Goal: Find specific page/section: Find specific page/section

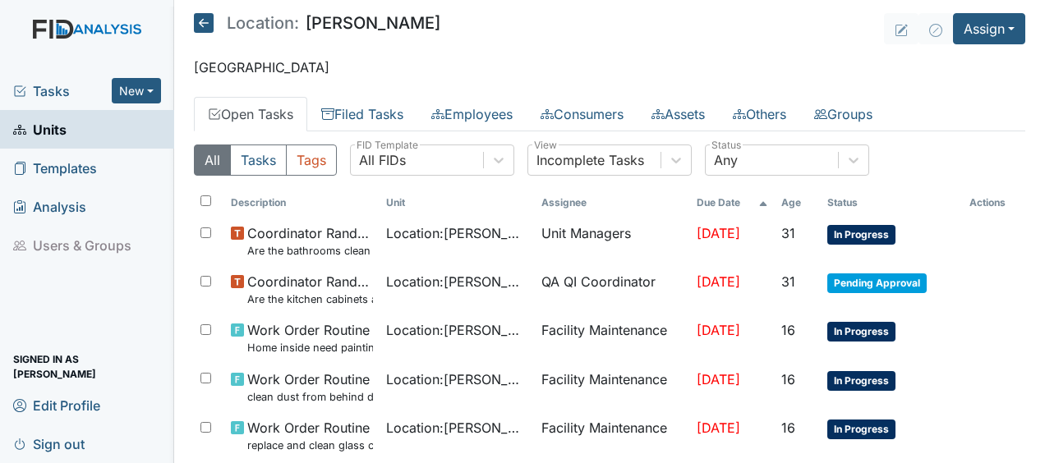
click at [205, 25] on icon at bounding box center [204, 23] width 20 height 20
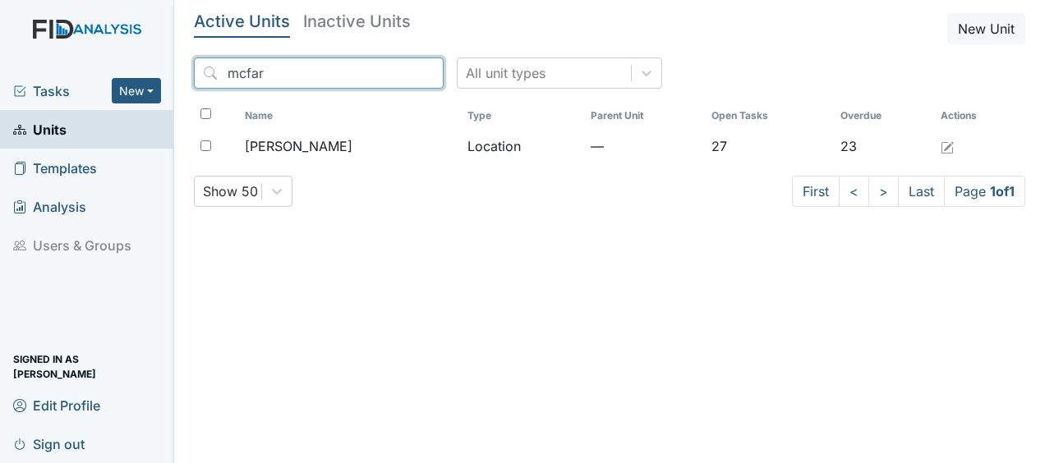
click at [394, 73] on input "mcfar" at bounding box center [319, 72] width 250 height 31
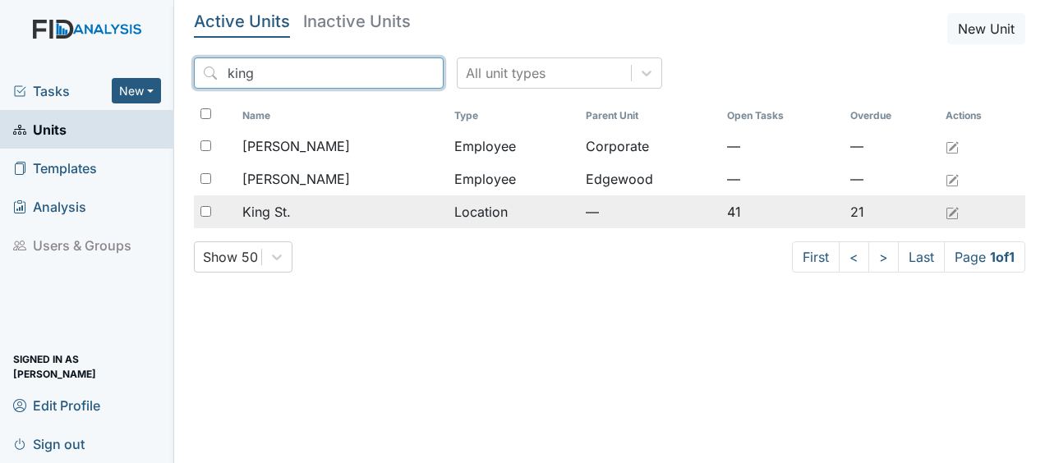
type input "king"
click at [324, 217] on div "King St." at bounding box center [341, 212] width 199 height 20
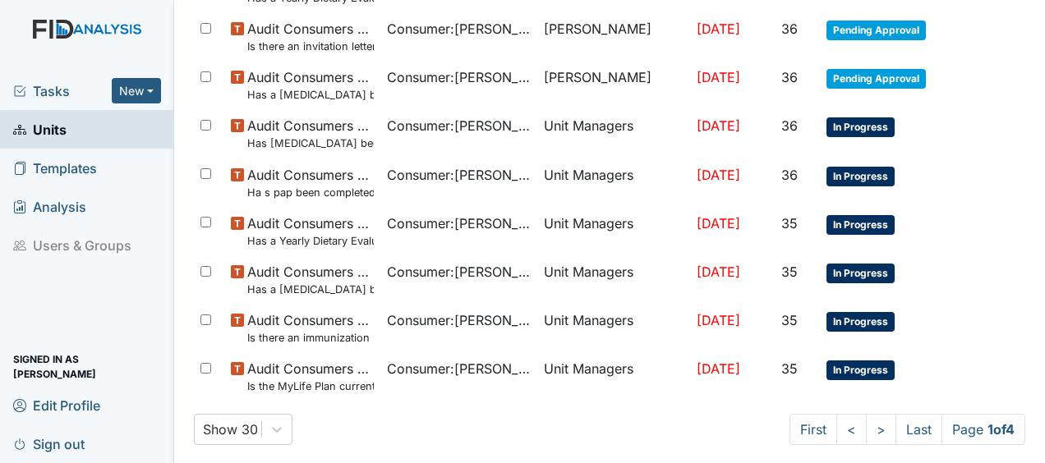
scroll to position [1279, 0]
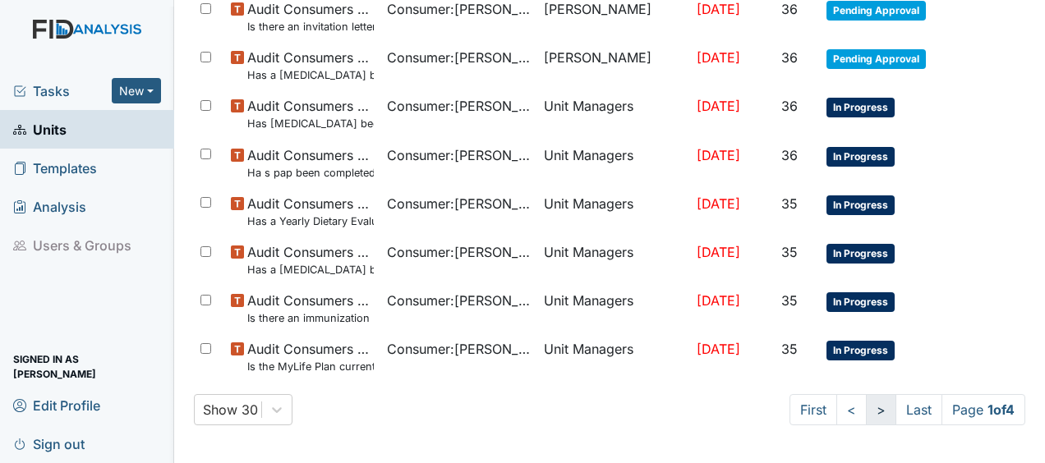
click at [866, 409] on link ">" at bounding box center [881, 409] width 30 height 31
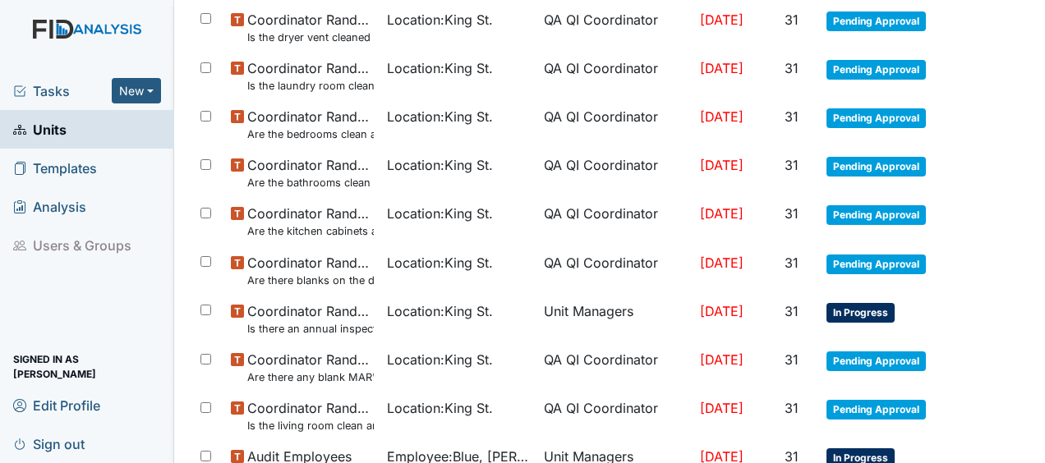
scroll to position [1294, 0]
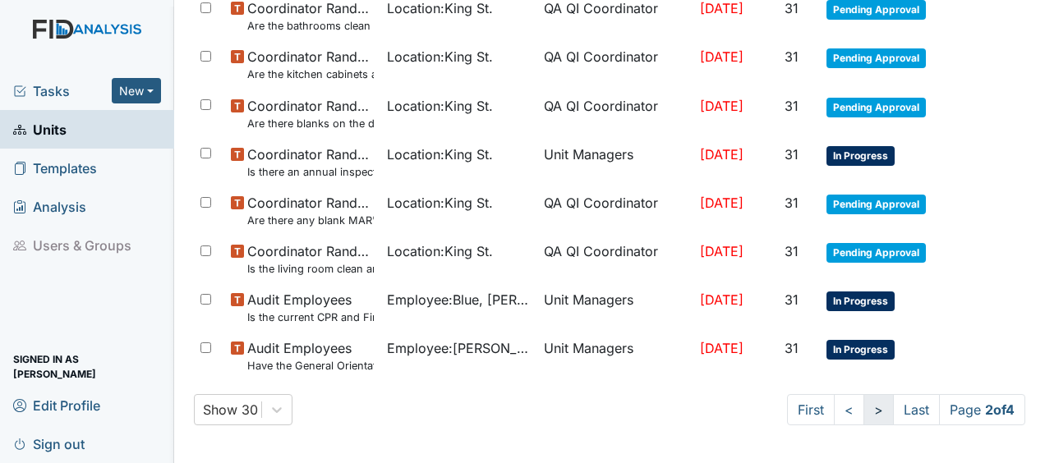
click at [863, 411] on link ">" at bounding box center [878, 409] width 30 height 31
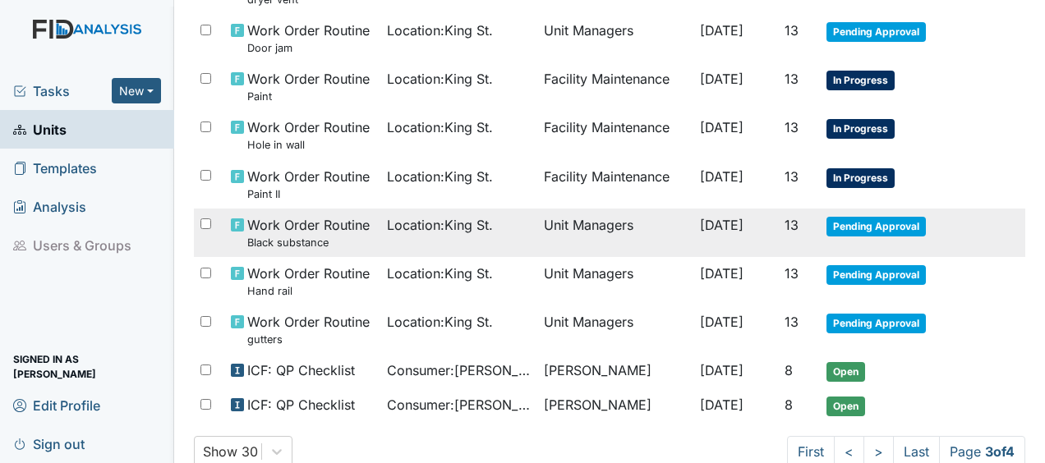
scroll to position [1224, 0]
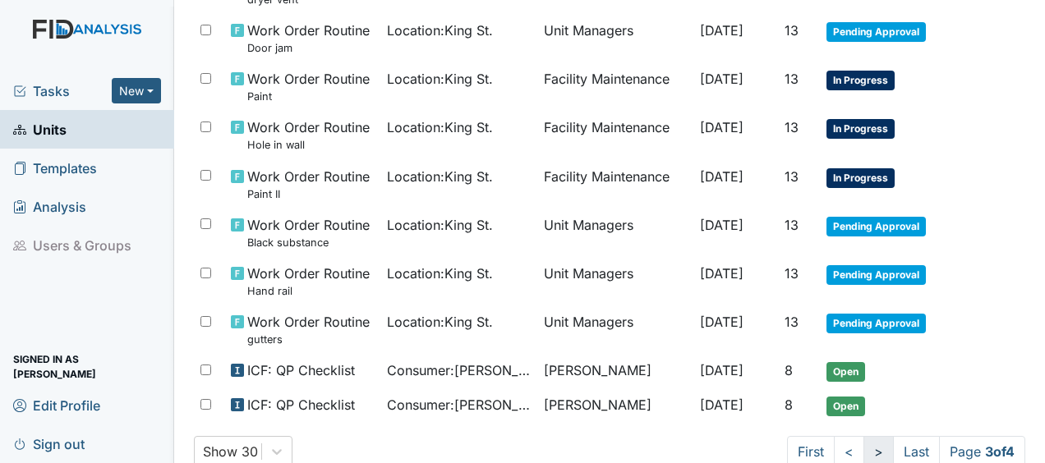
click at [863, 450] on link ">" at bounding box center [878, 451] width 30 height 31
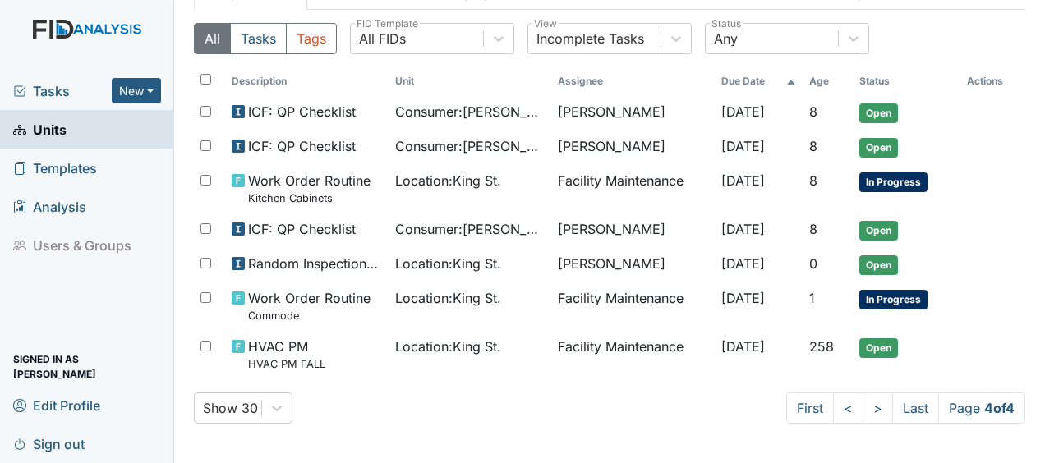
scroll to position [117, 0]
